Goal: Task Accomplishment & Management: Use online tool/utility

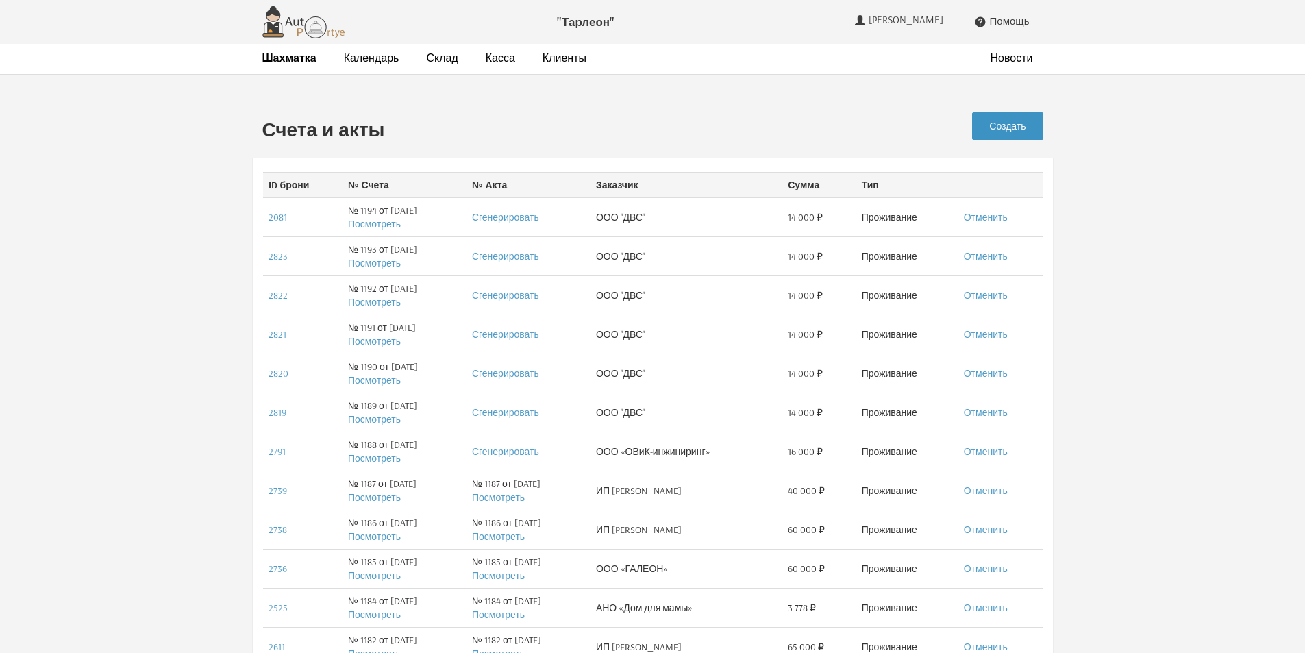
click at [1004, 120] on link "Создать" at bounding box center [1007, 125] width 71 height 27
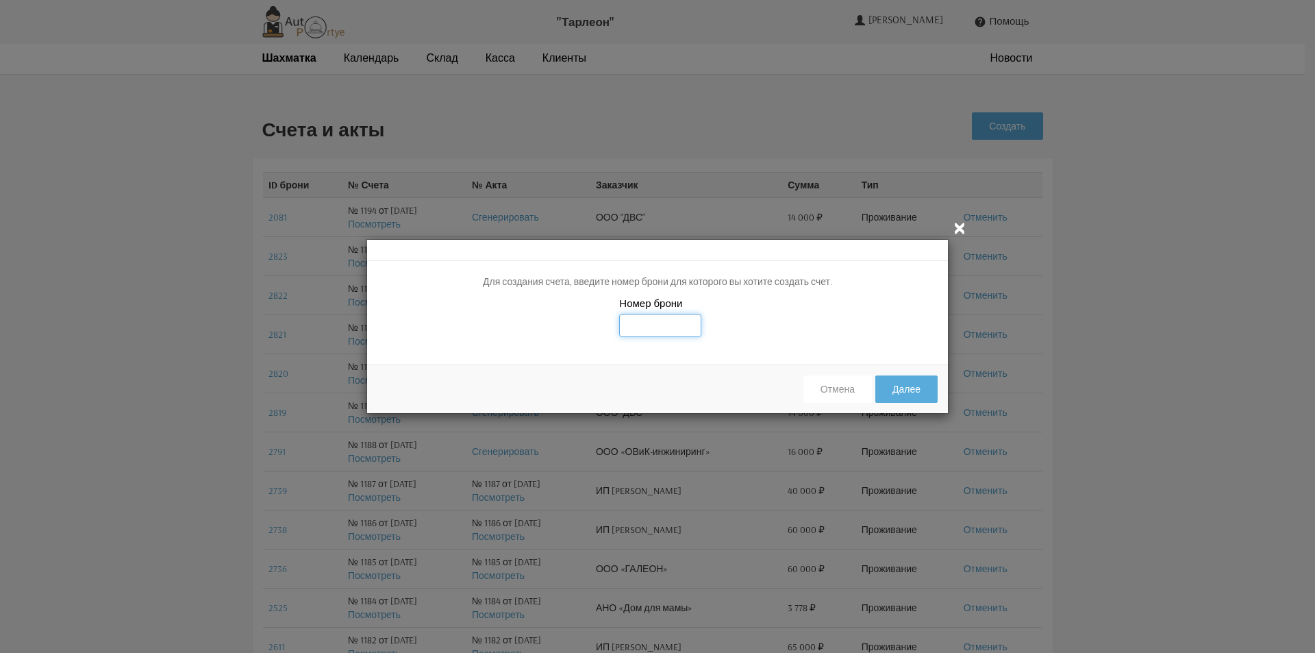
click at [669, 321] on input "text" at bounding box center [660, 325] width 82 height 23
type input "2843"
click at [836, 334] on div "Номер брони 2843" at bounding box center [657, 325] width 581 height 58
click at [917, 394] on button "Далее" at bounding box center [906, 388] width 62 height 27
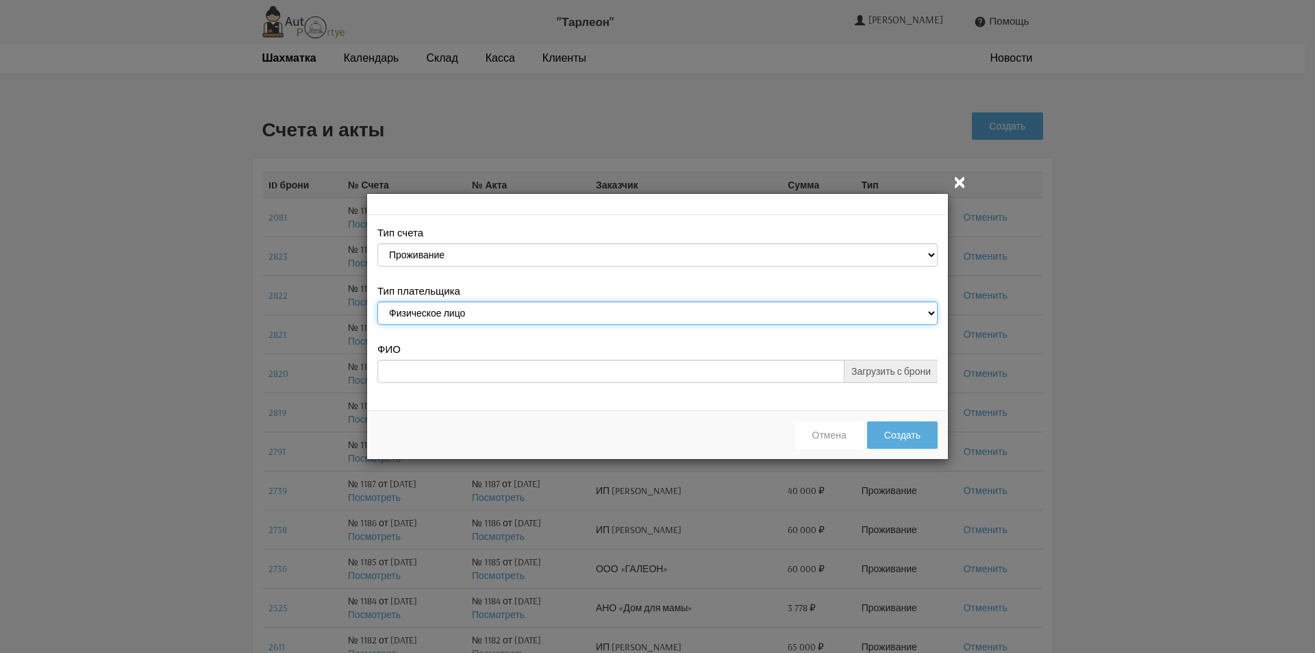
click at [609, 310] on select "Физическое лицо Юридическое лицо" at bounding box center [657, 312] width 560 height 23
select select "legal_entity"
click at [377, 303] on select "Физическое лицо Юридическое лицо" at bounding box center [657, 312] width 560 height 23
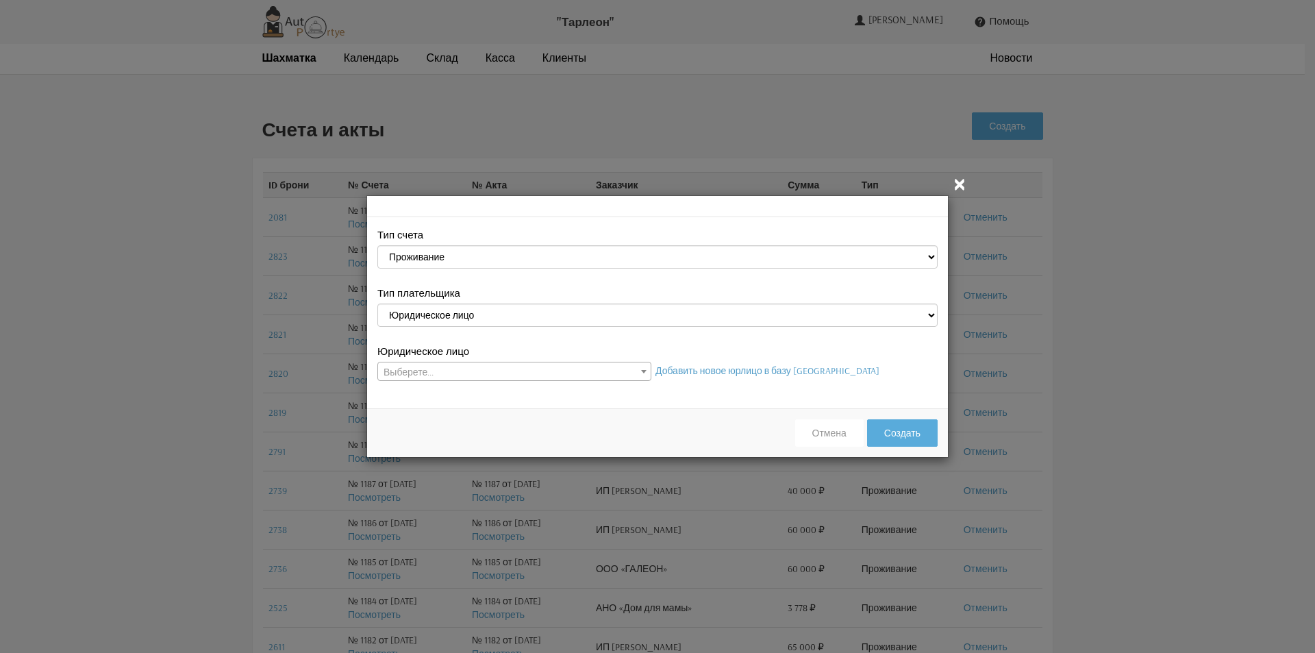
click at [575, 368] on span "Выберете..." at bounding box center [514, 371] width 273 height 19
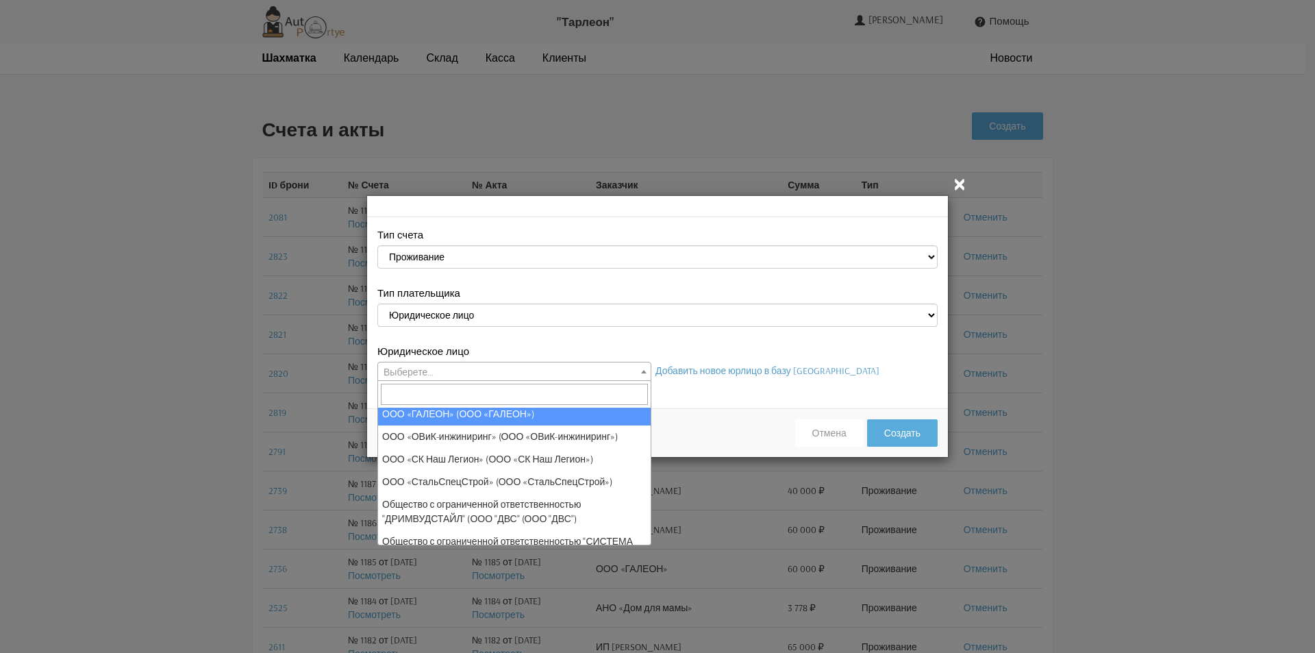
scroll to position [274, 0]
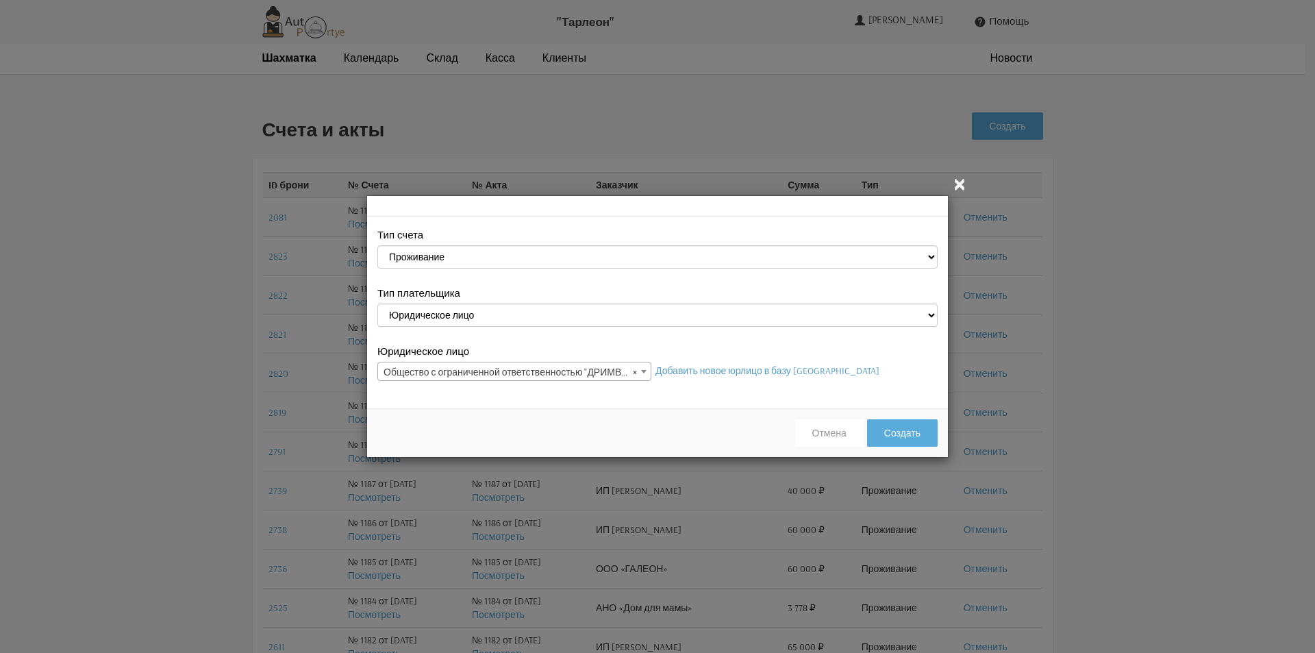
select select "25"
click at [910, 436] on button "Создать" at bounding box center [902, 432] width 71 height 27
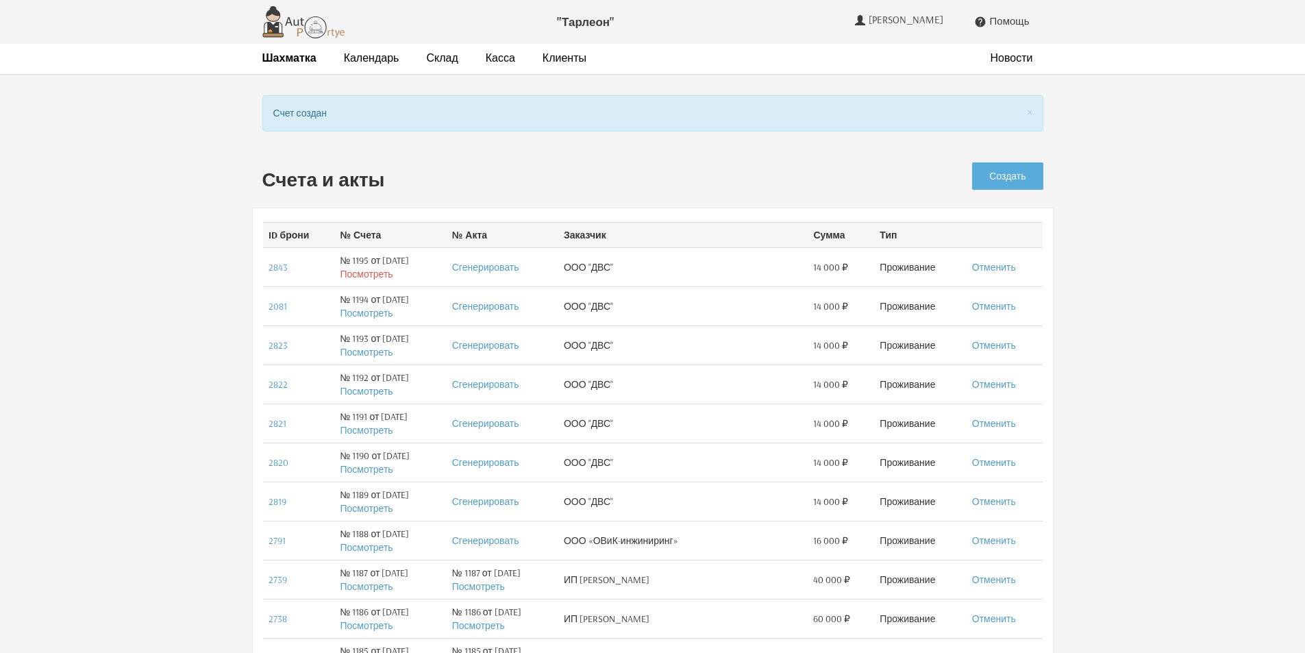
click at [358, 272] on link "Посмотреть" at bounding box center [366, 274] width 53 height 12
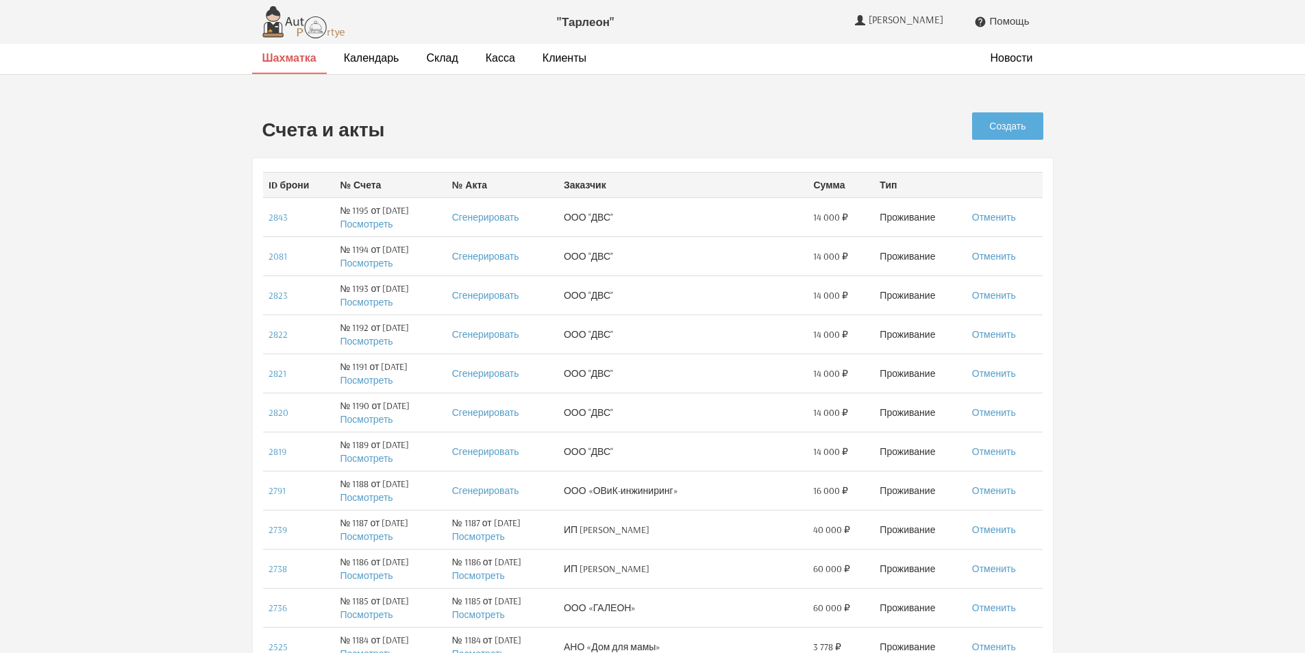
click at [302, 58] on strong "Шахматка" at bounding box center [289, 58] width 54 height 14
